Goal: Register for event/course

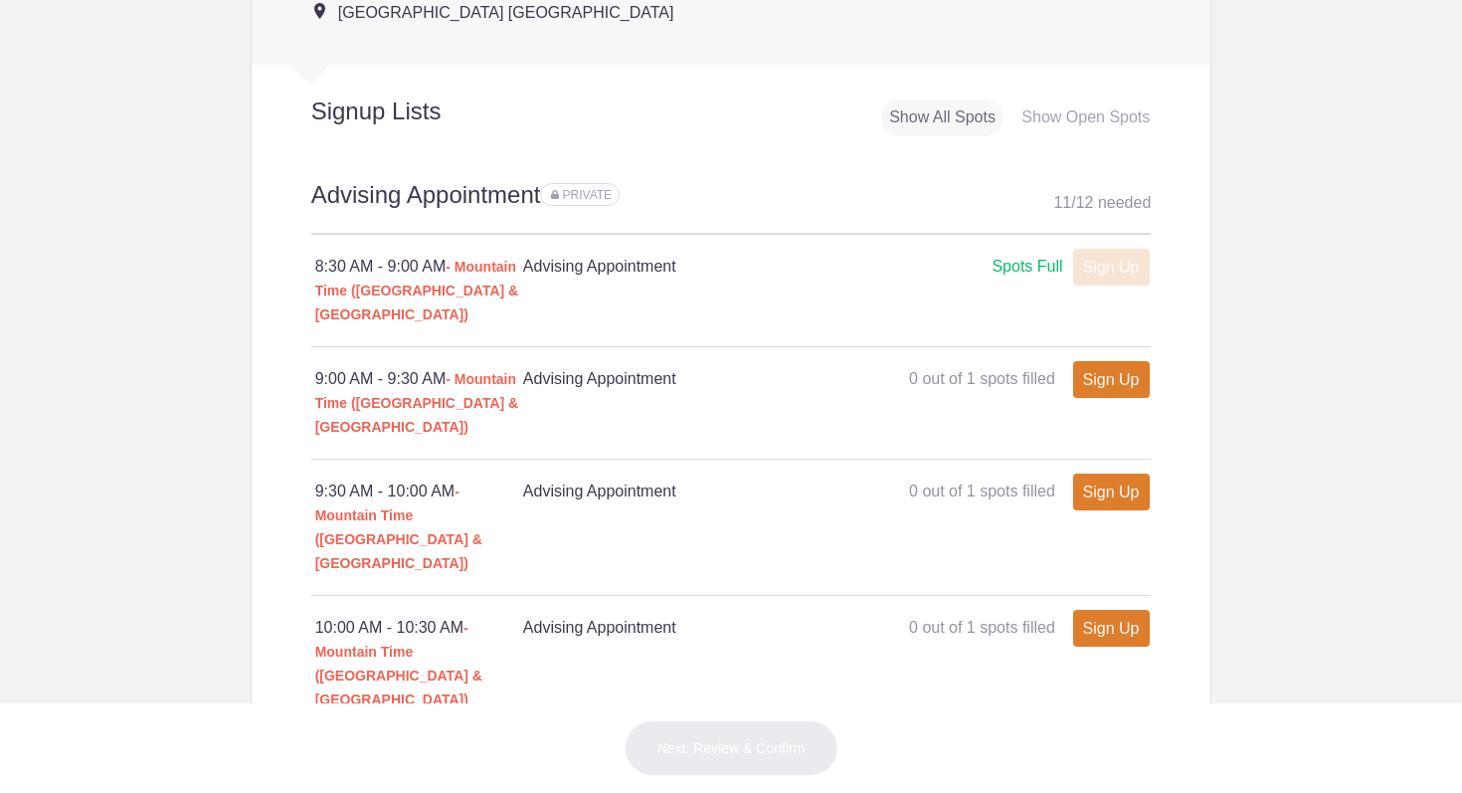
scroll to position [1069, 0]
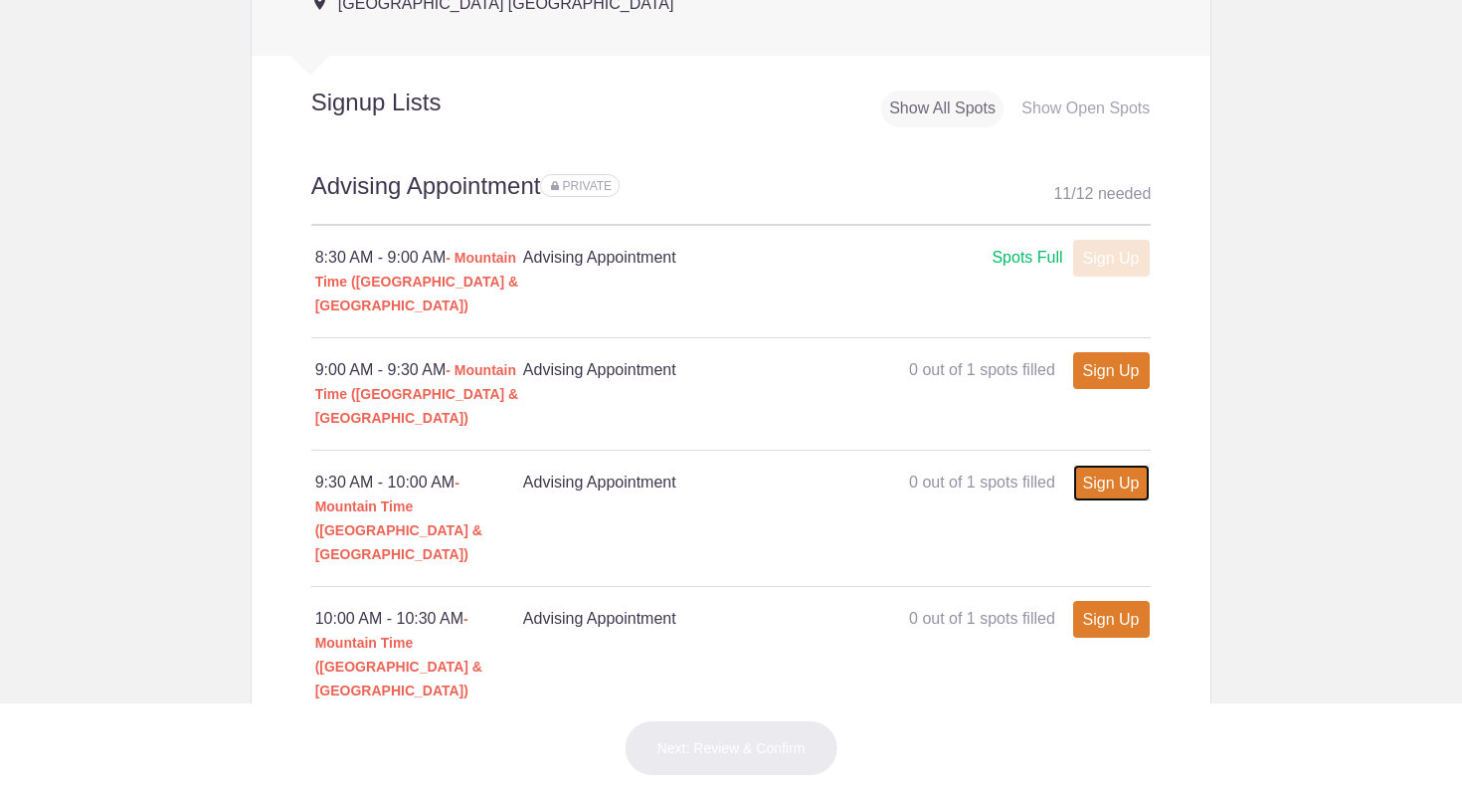
click at [1095, 465] on link "Sign Up" at bounding box center [1111, 483] width 77 height 37
type input "1"
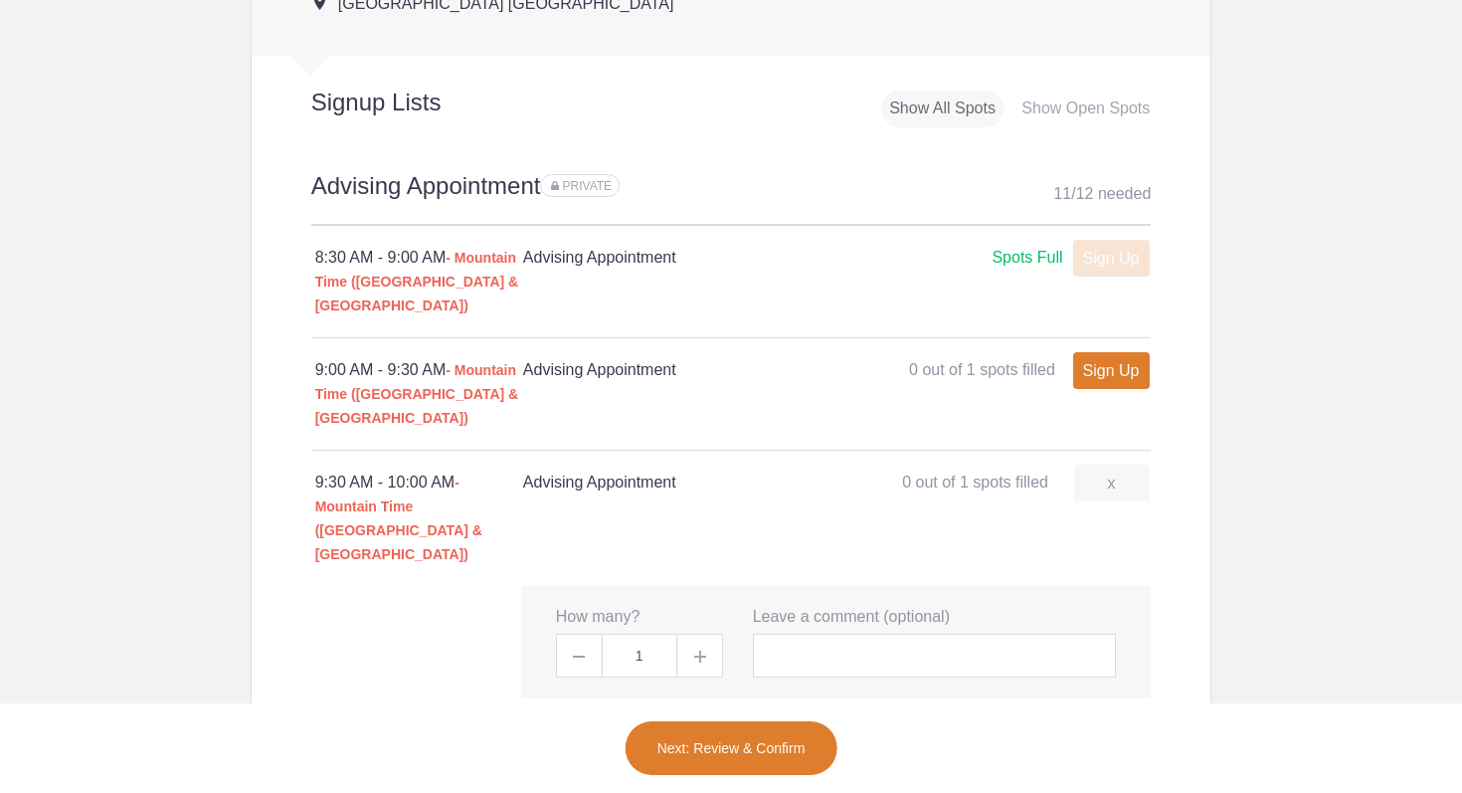
click at [756, 755] on button "Next: Review & Confirm" at bounding box center [732, 748] width 214 height 56
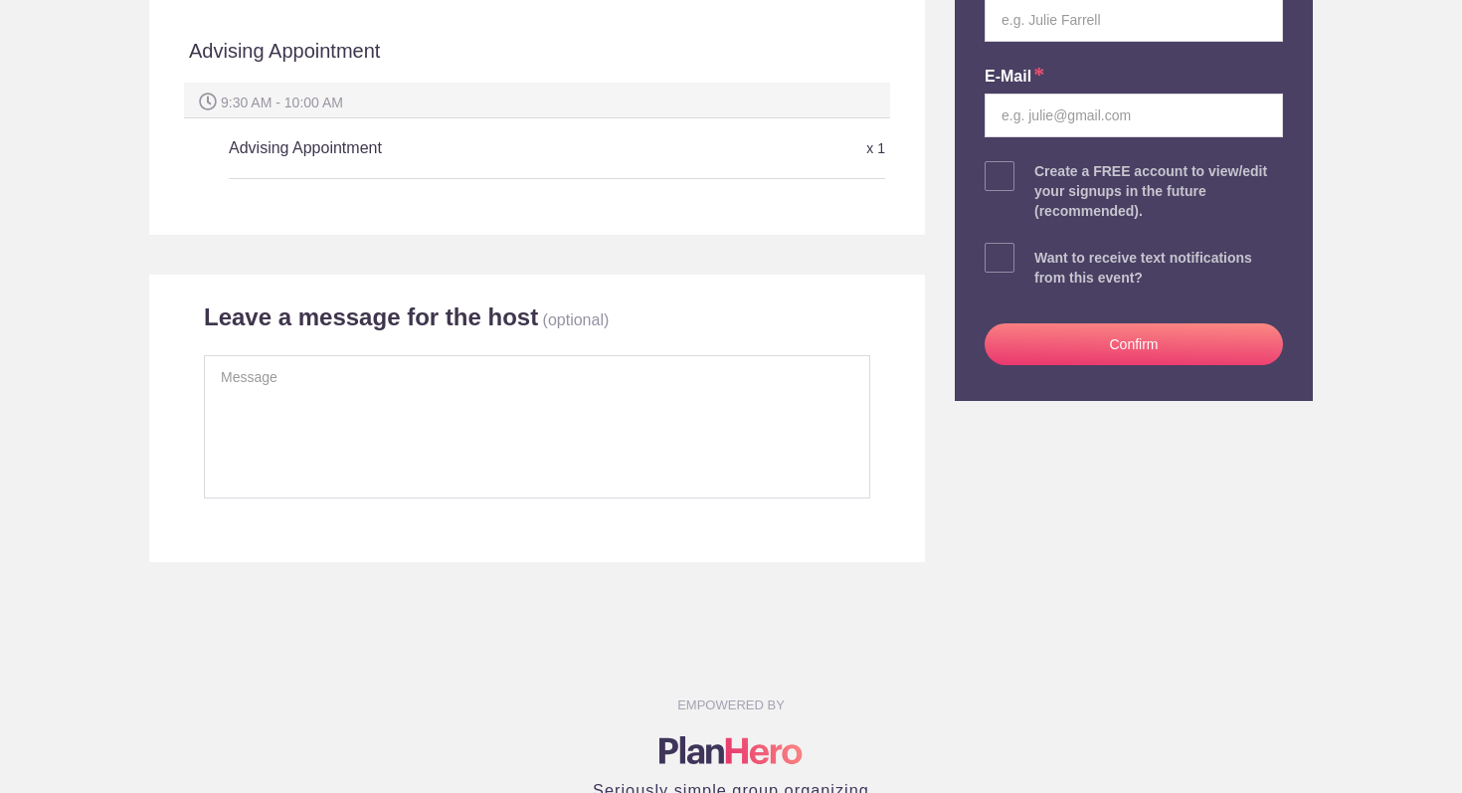
scroll to position [488, 0]
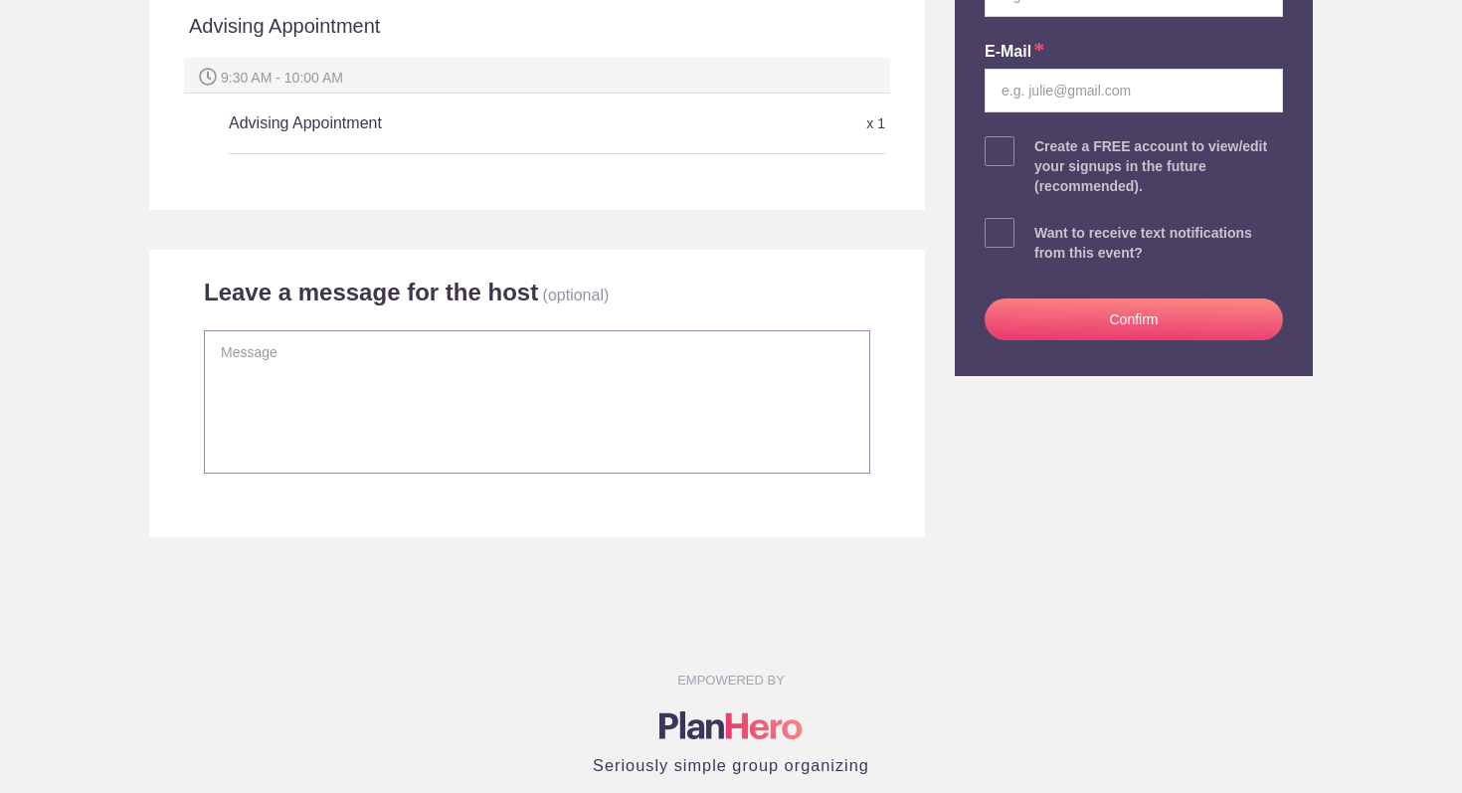
click at [377, 361] on textarea at bounding box center [537, 401] width 667 height 143
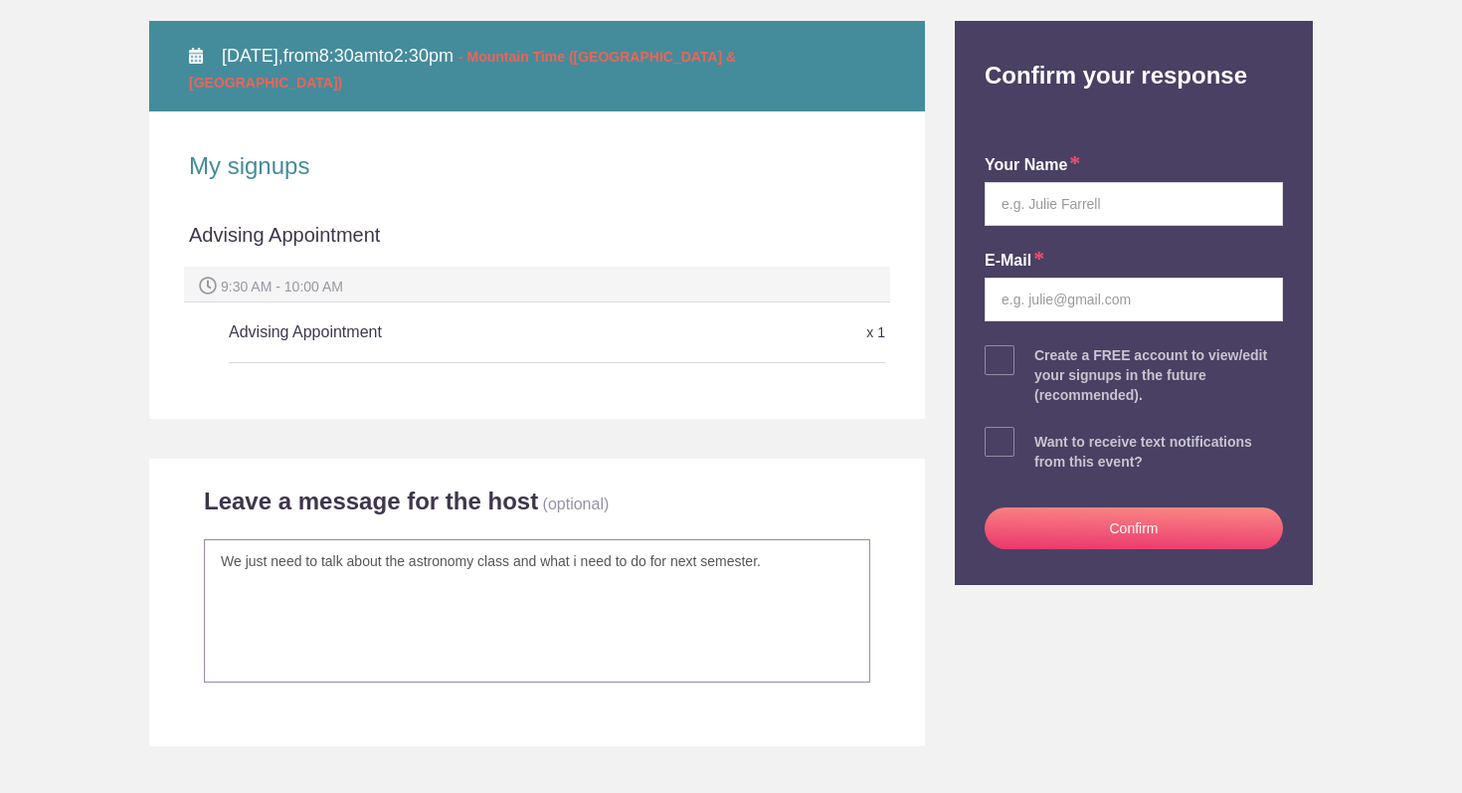
scroll to position [274, 0]
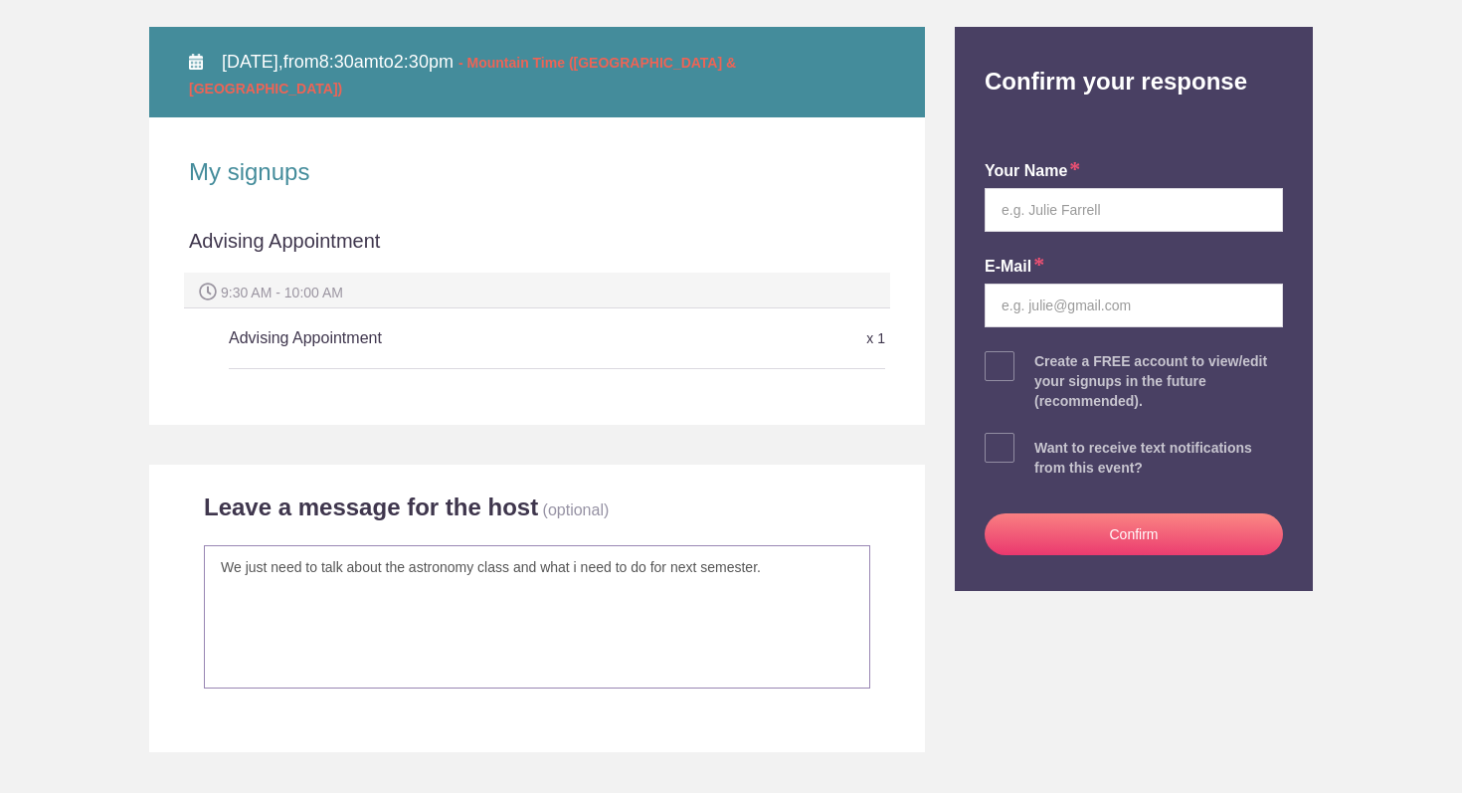
type textarea "We just need to talk about the astronomy class and what i need to do for next s…"
click at [1063, 203] on input "text" at bounding box center [1134, 210] width 298 height 44
type input "[PERSON_NAME]"
click at [1041, 300] on input "email" at bounding box center [1134, 306] width 298 height 44
type input "[EMAIL_ADDRESS][DOMAIN_NAME]"
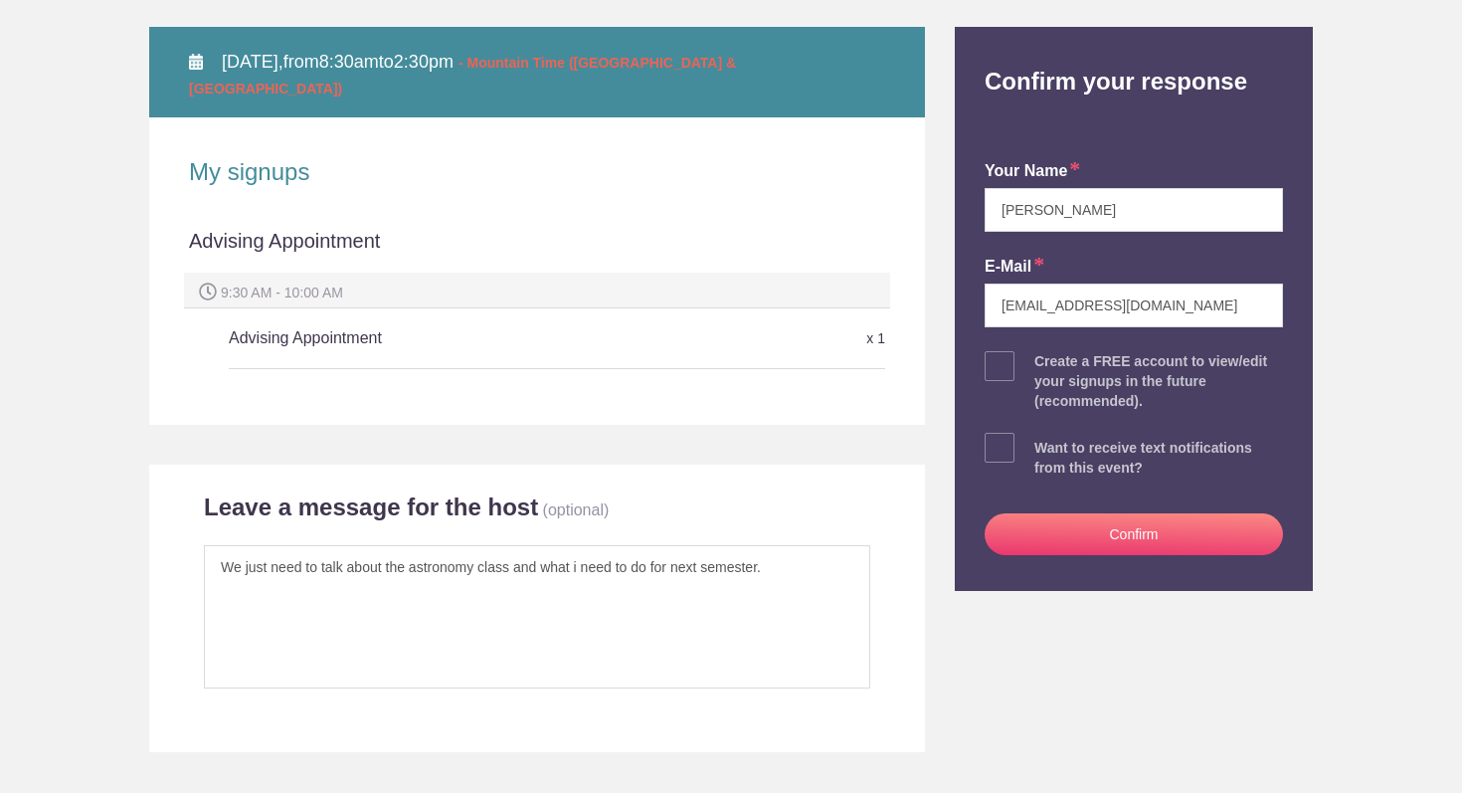
click at [1056, 530] on button "Confirm" at bounding box center [1134, 534] width 298 height 42
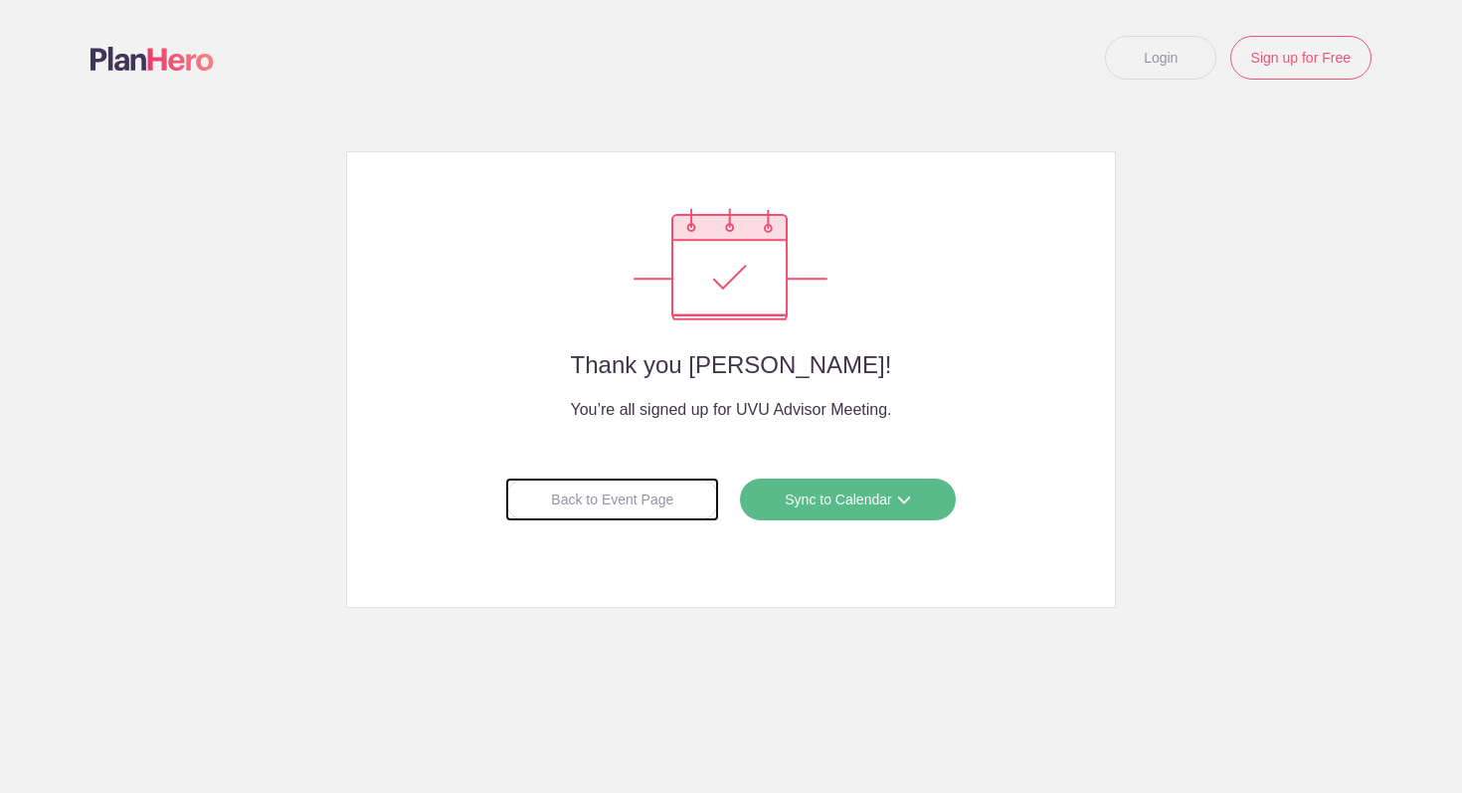
click at [683, 504] on div "Back to Event Page" at bounding box center [612, 499] width 214 height 44
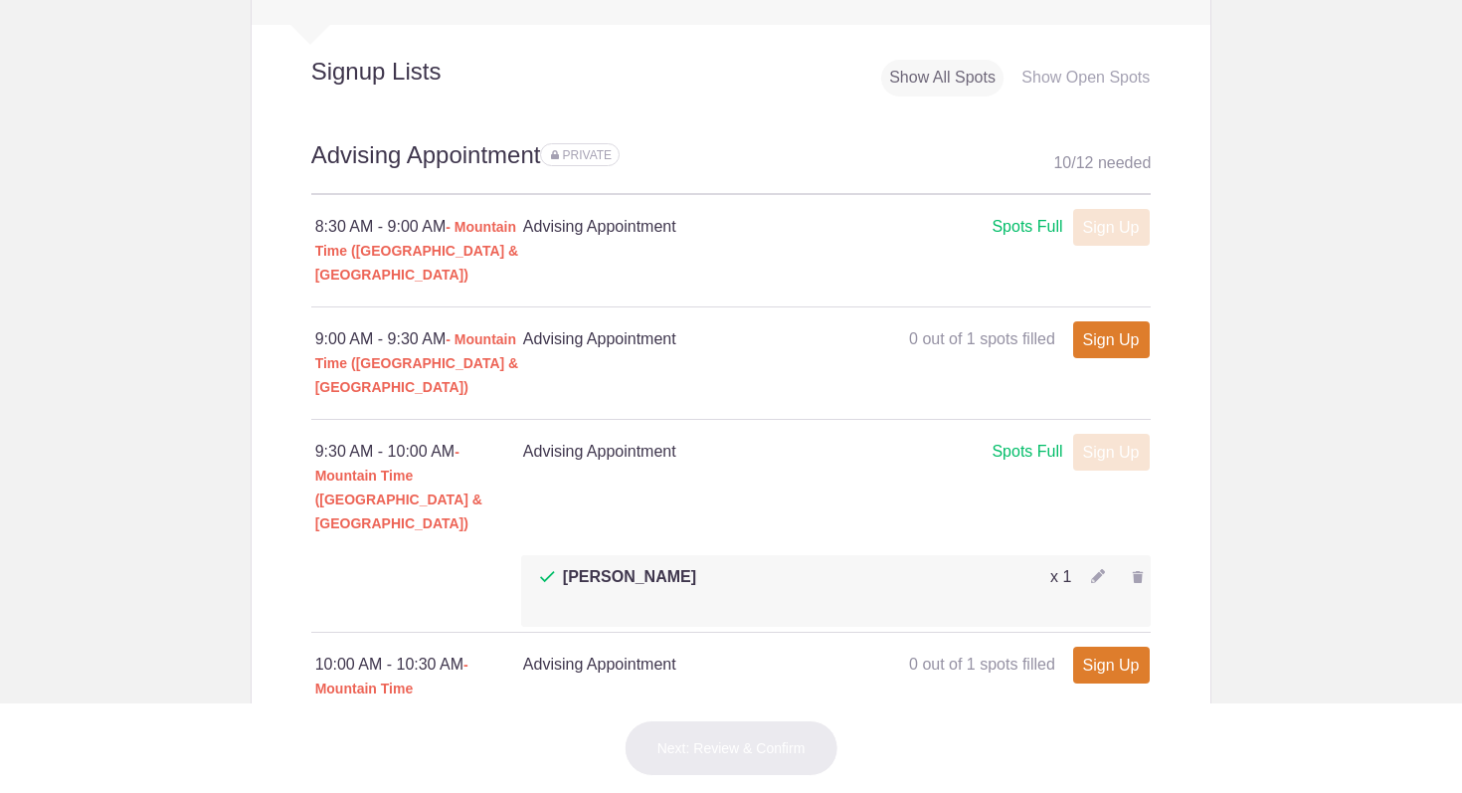
scroll to position [1105, 0]
